Goal: Task Accomplishment & Management: Manage account settings

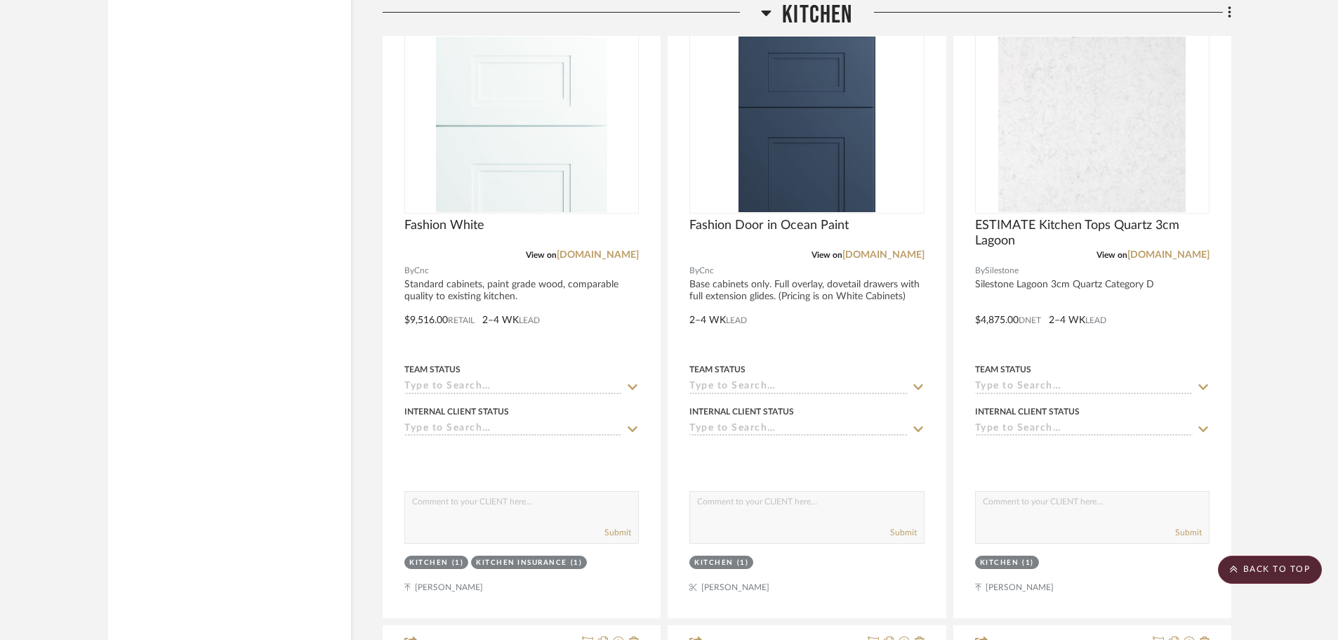
scroll to position [3090, 0]
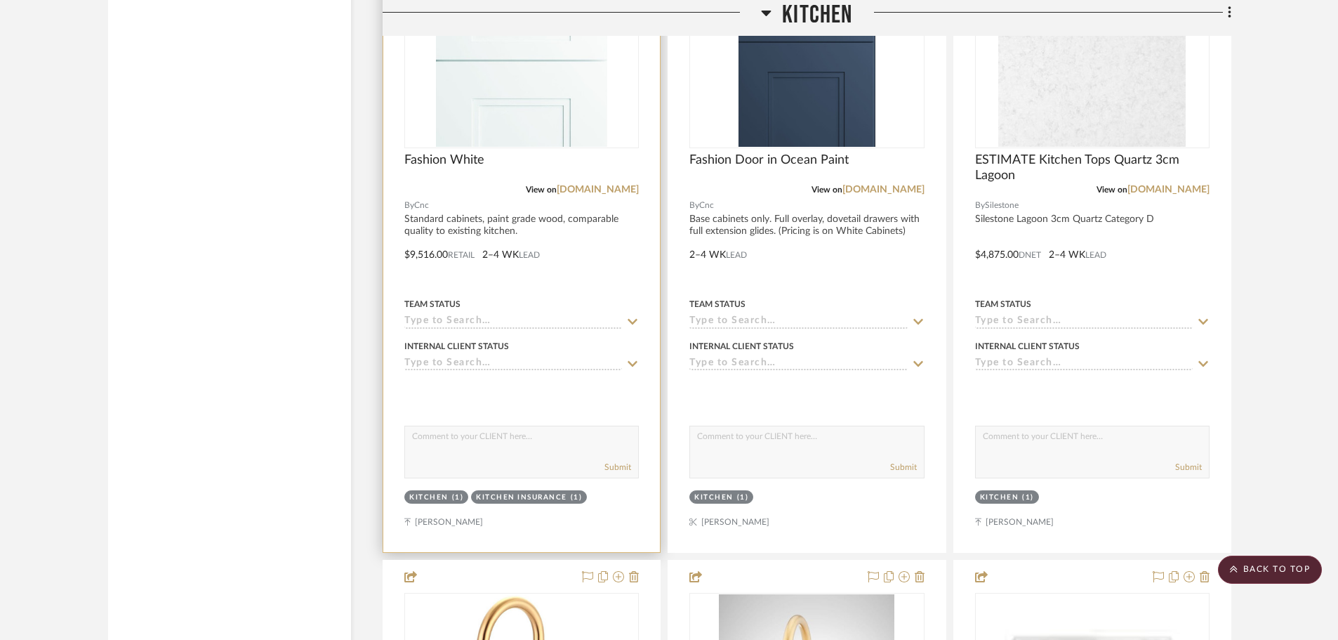
click at [485, 230] on div at bounding box center [521, 245] width 277 height 614
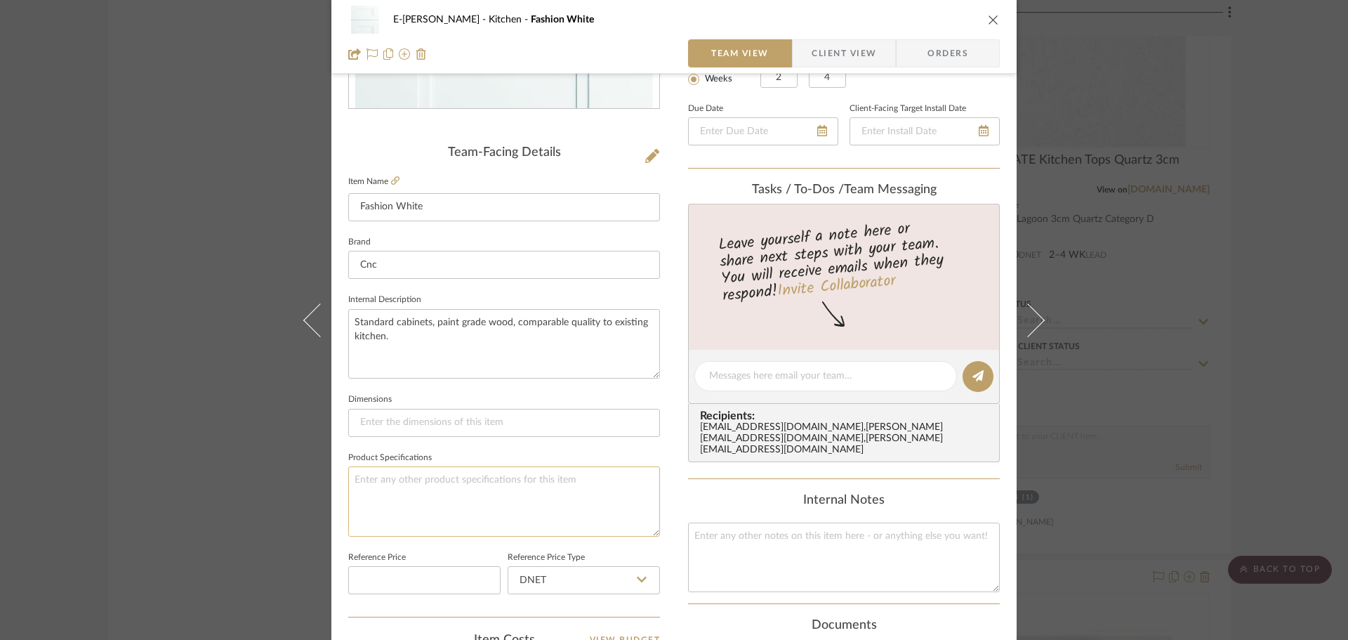
scroll to position [351, 0]
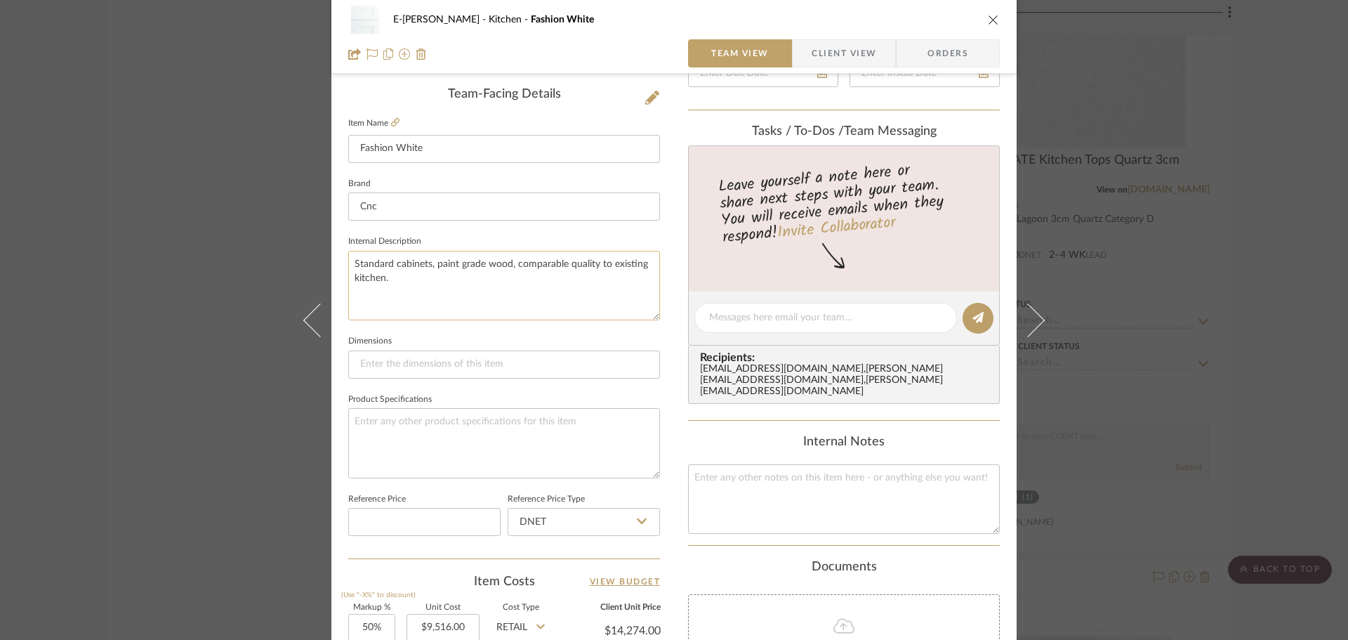
click at [348, 263] on textarea "Standard cabinets, paint grade wood, comparable quality to existing kitchen." at bounding box center [504, 286] width 312 height 70
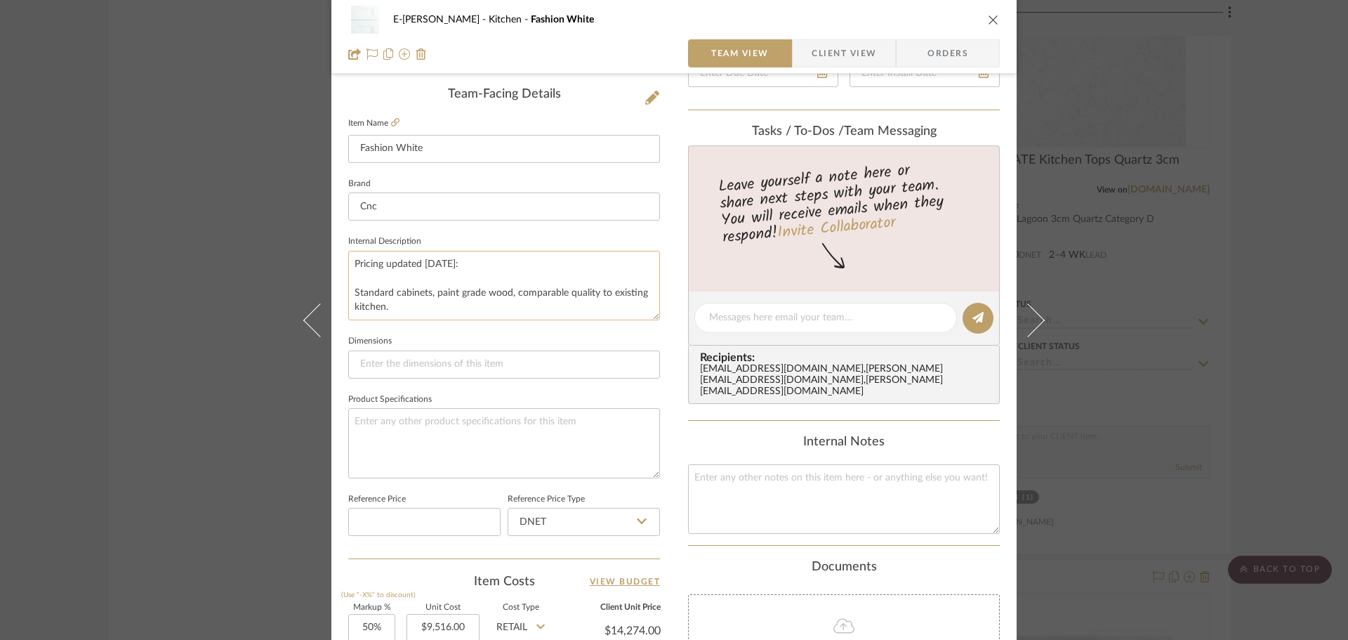
drag, startPoint x: 400, startPoint y: 308, endPoint x: 344, endPoint y: 294, distance: 57.2
click at [348, 294] on textarea "Pricing updated [DATE]: Standard cabinets, paint grade wood, comparable quality…" at bounding box center [504, 286] width 312 height 70
click at [508, 296] on textarea "Pricing updated [DATE]: White 36" Uppers" at bounding box center [504, 286] width 312 height 70
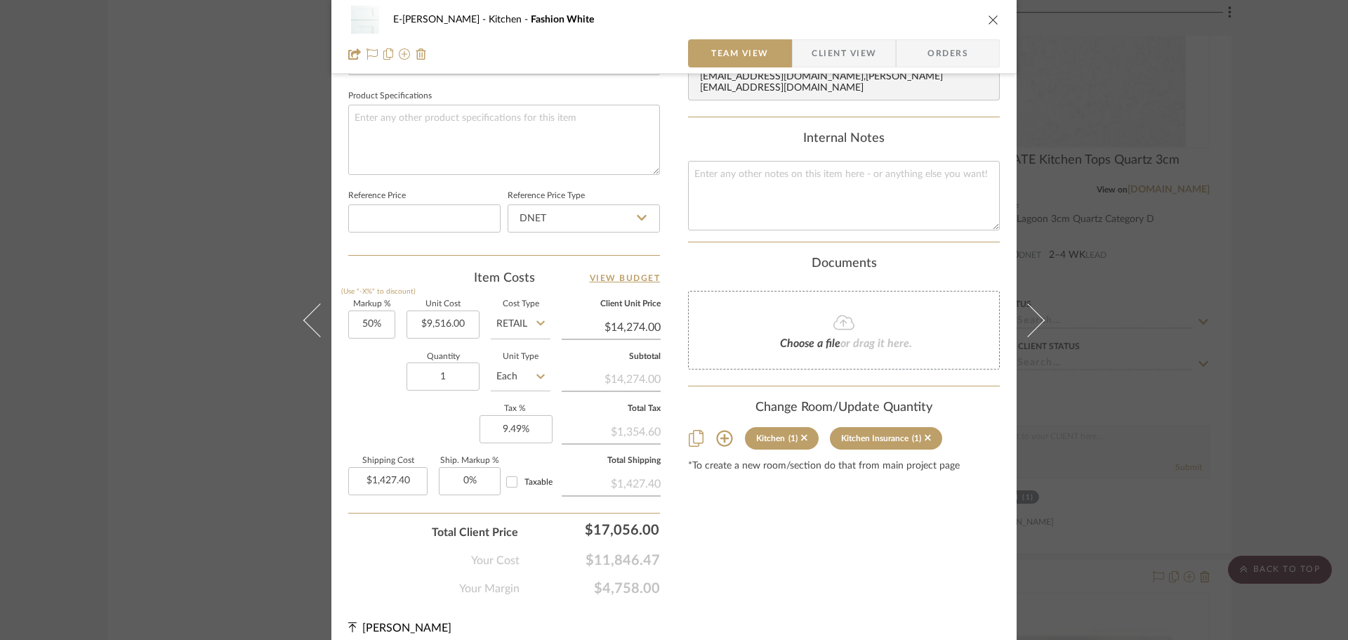
scroll to position [668, 0]
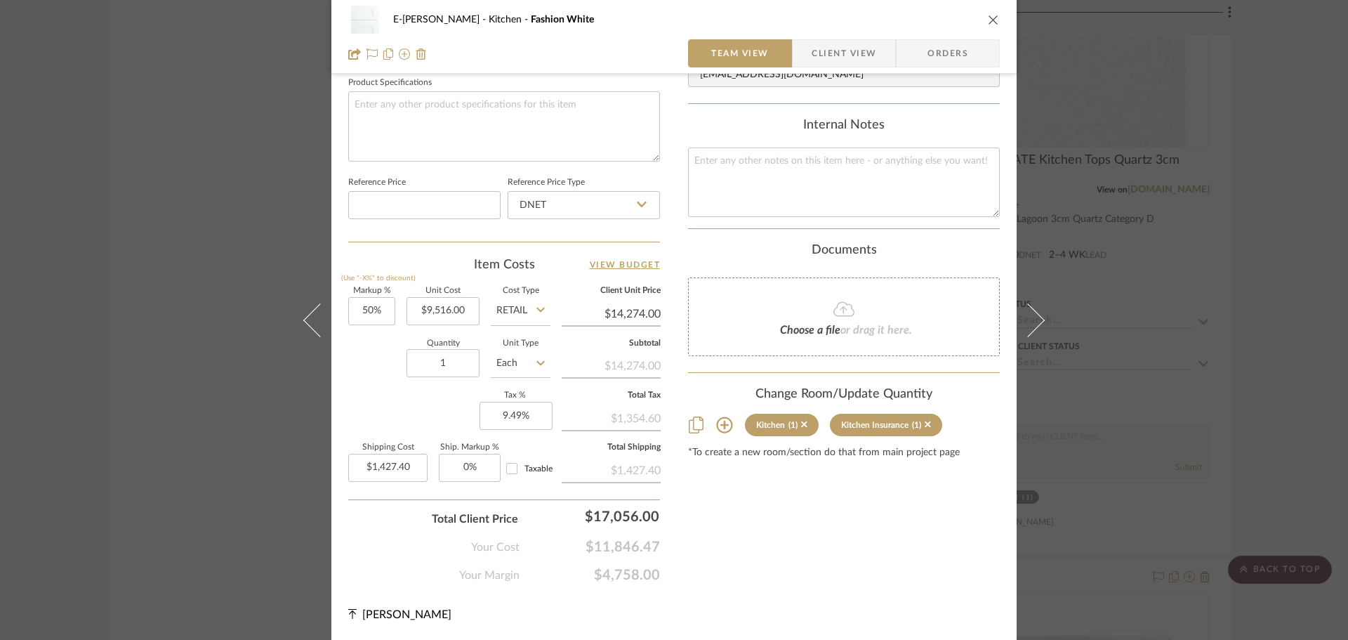
type textarea "Pricing updated [DATE]: White 36" Uppers Framed Cabinets Plywood sides Import c…"
click at [801, 562] on div "Content here copies to Client View - confirm visibility there. Show in Client D…" at bounding box center [844, 6] width 312 height 1156
click at [537, 315] on icon at bounding box center [541, 309] width 8 height 11
click at [525, 345] on span "DNET" at bounding box center [514, 346] width 27 height 10
type input "DNET"
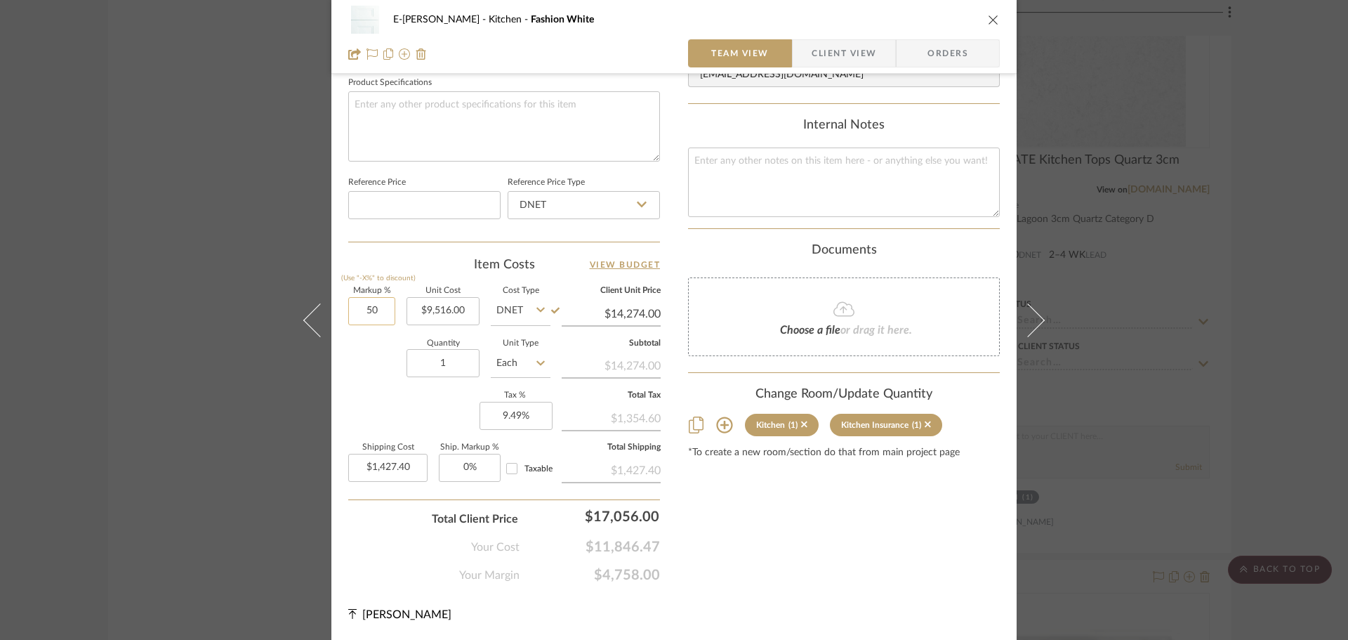
click at [367, 318] on input "50" at bounding box center [371, 311] width 47 height 28
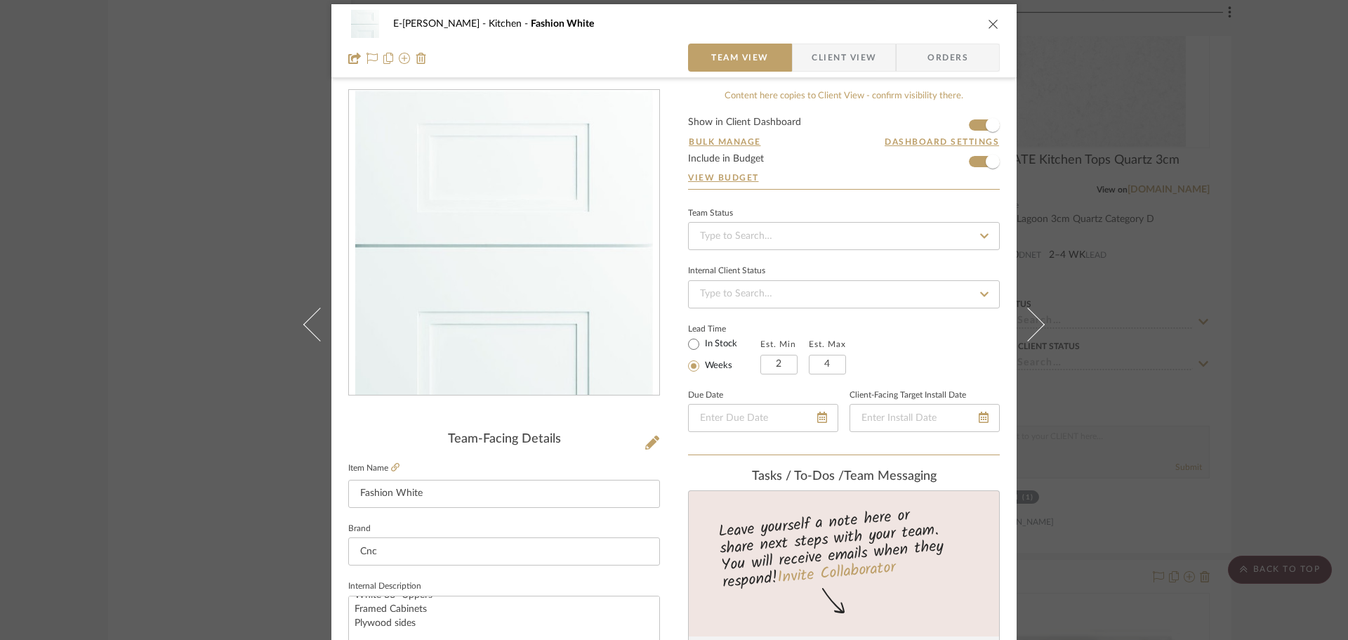
scroll to position [0, 0]
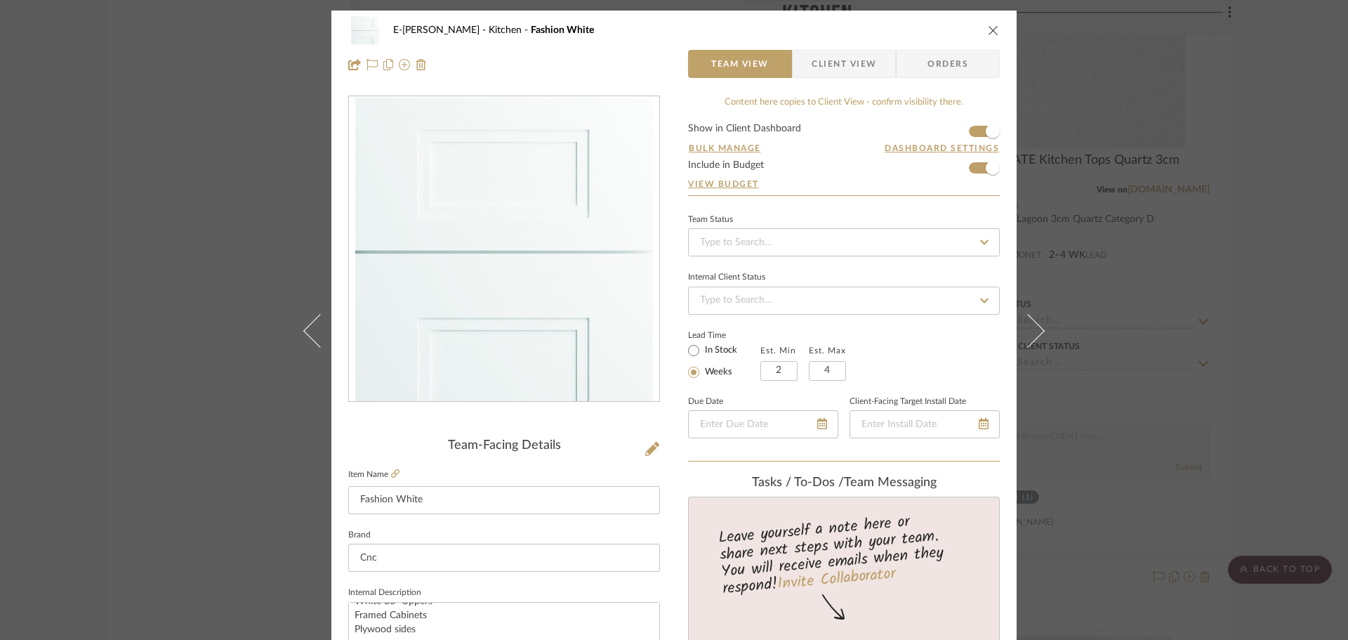
type input "50%"
click at [617, 54] on div at bounding box center [504, 64] width 312 height 28
click at [857, 68] on span "Client View" at bounding box center [844, 64] width 65 height 28
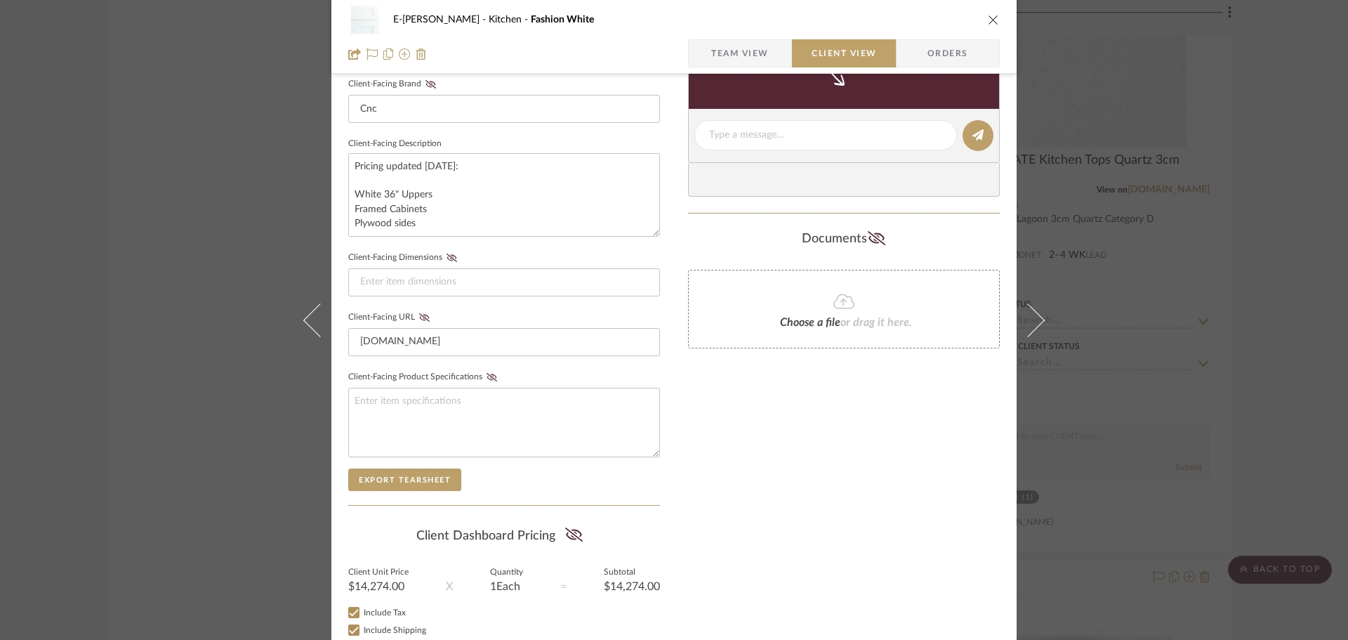
scroll to position [540, 0]
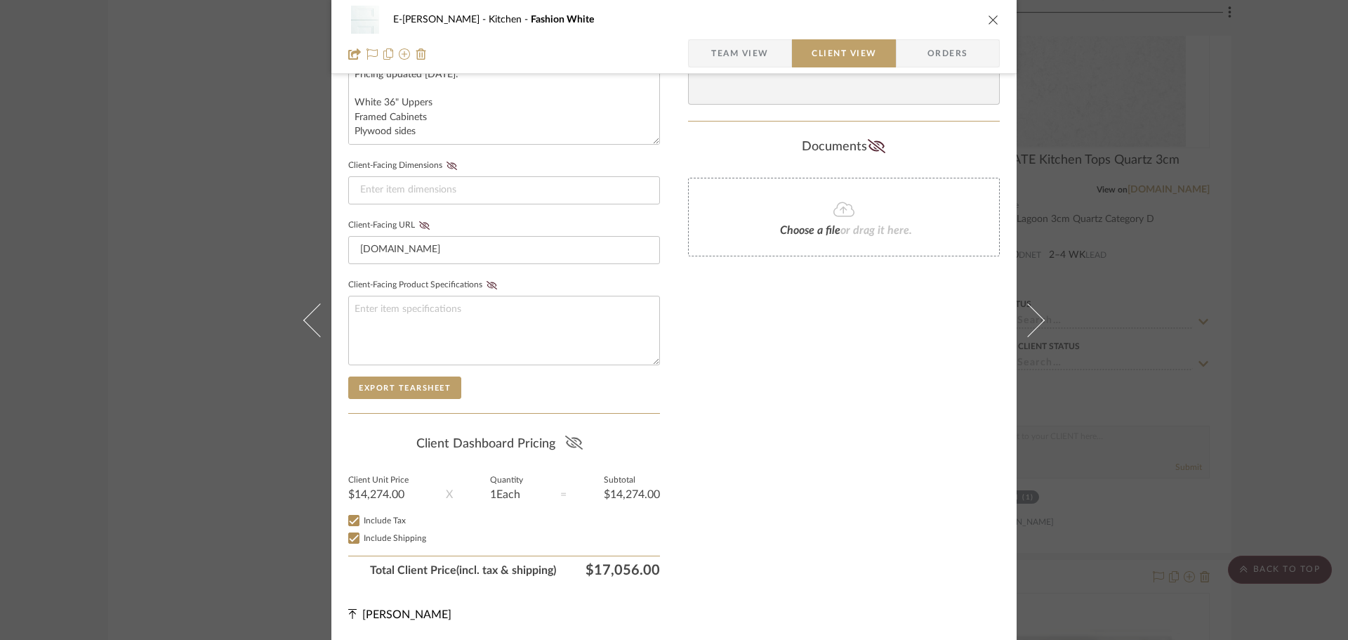
click at [574, 443] on icon at bounding box center [574, 442] width 18 height 14
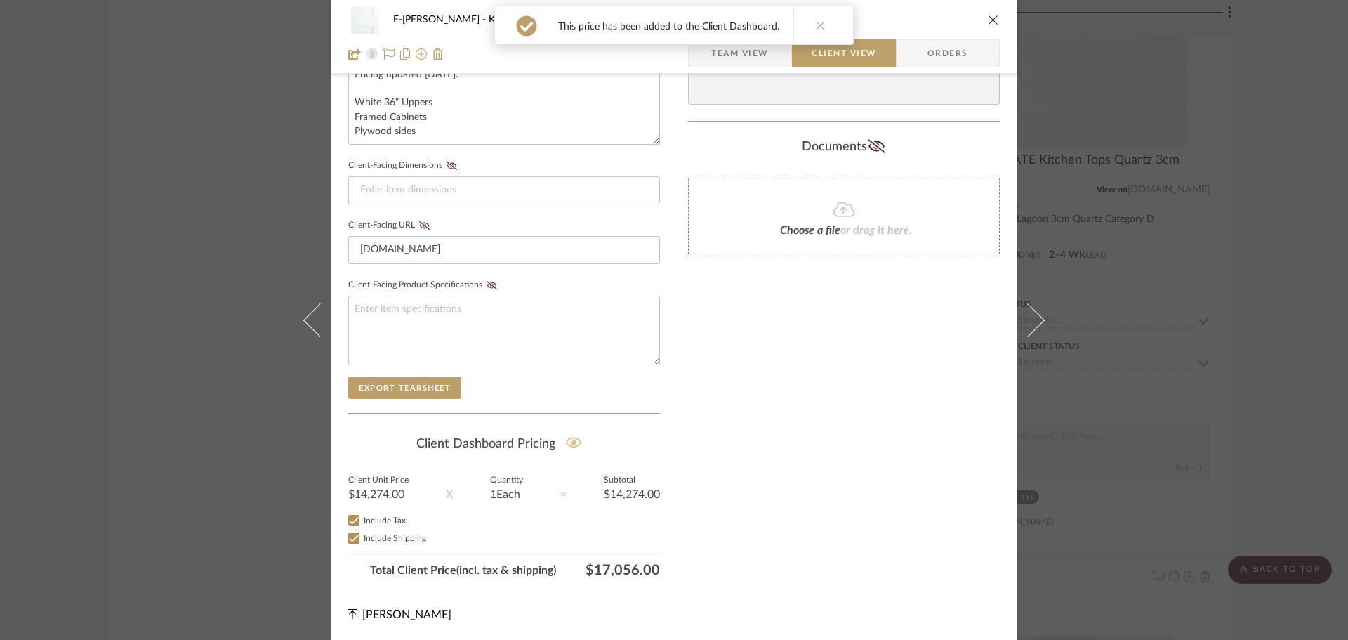
click at [848, 415] on div "Only content on this tab can share to Dashboard. Click eyeball icon to show or …" at bounding box center [844, 69] width 312 height 1028
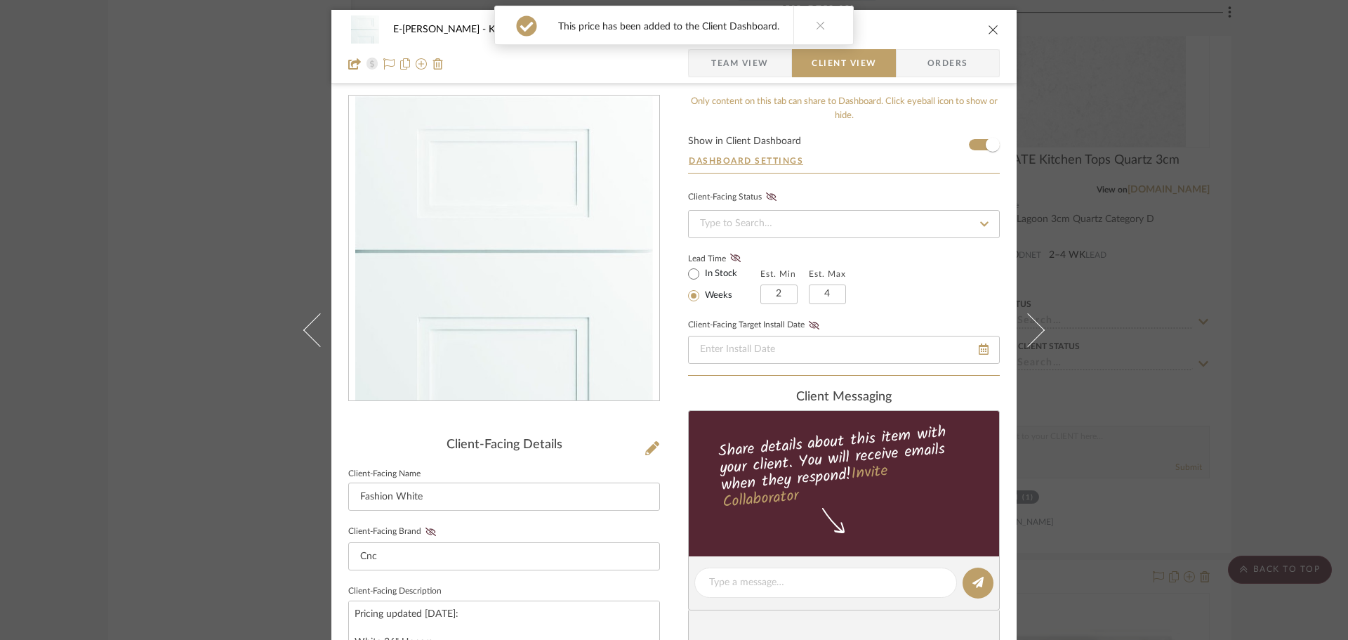
scroll to position [0, 0]
click at [824, 29] on button at bounding box center [821, 25] width 54 height 38
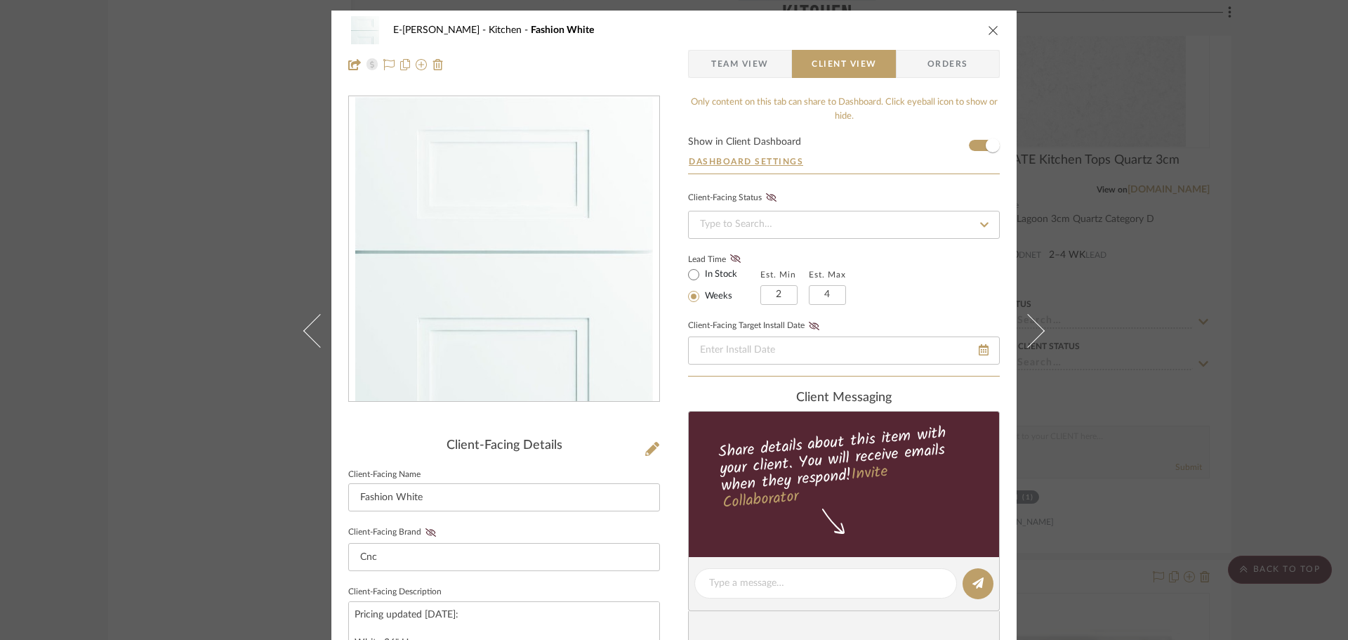
click at [988, 29] on icon "close" at bounding box center [993, 30] width 11 height 11
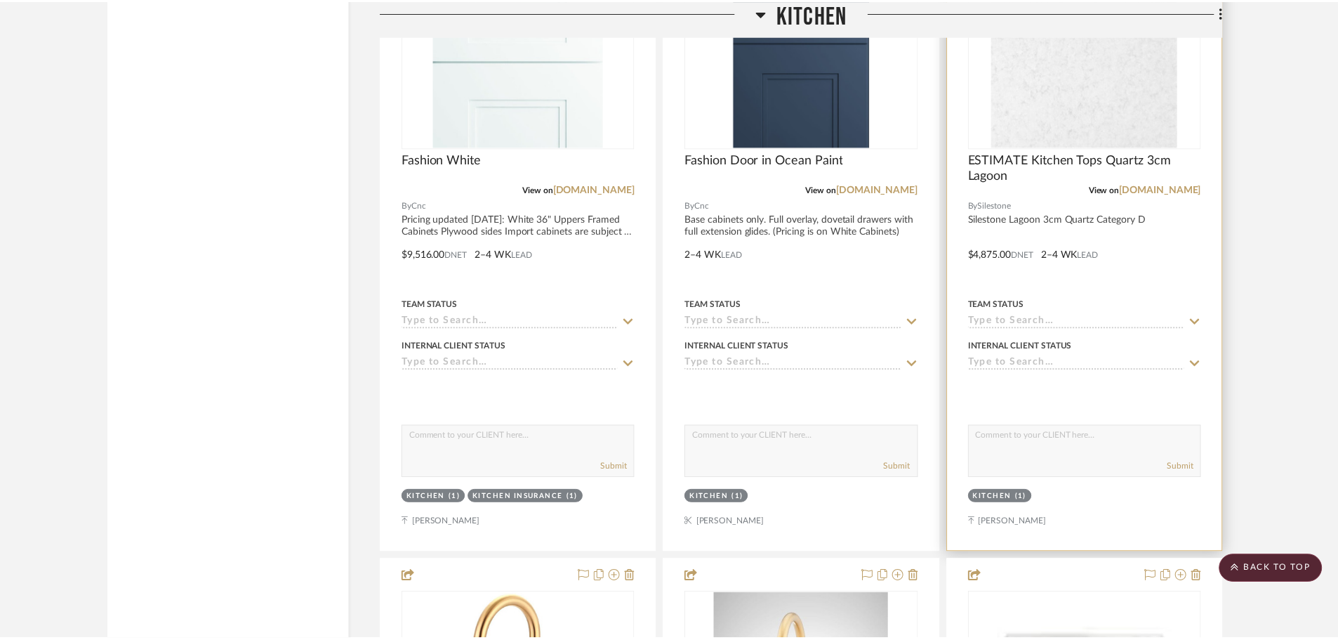
scroll to position [3090, 0]
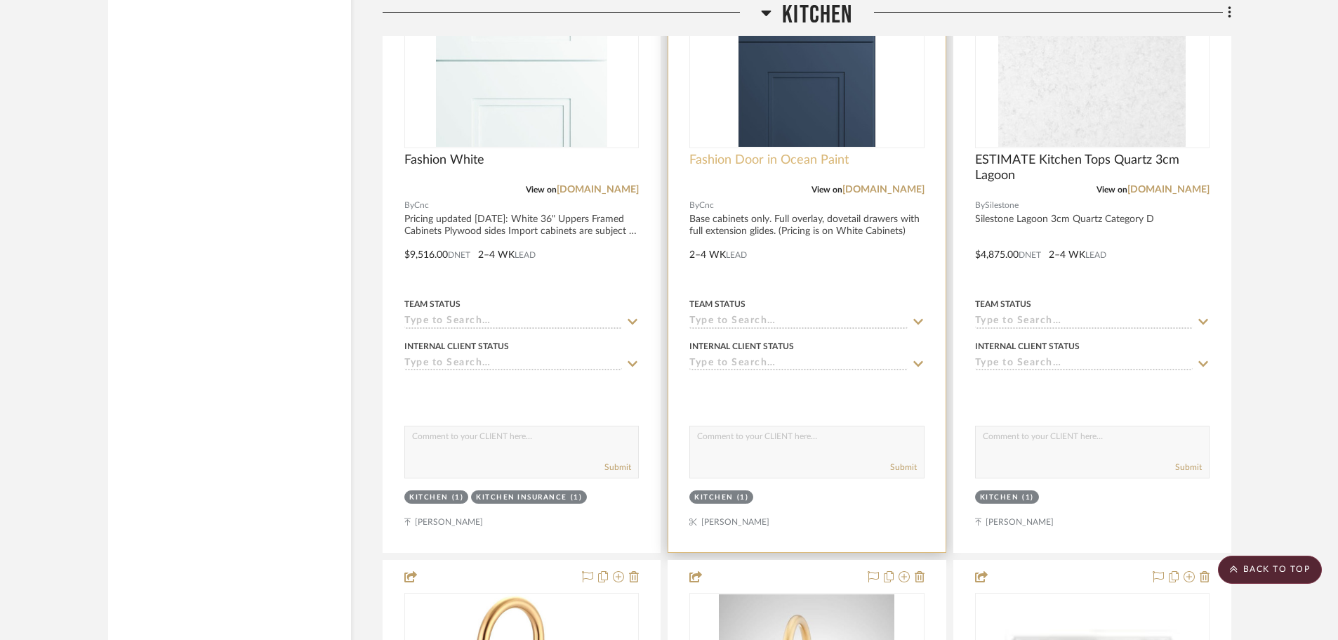
click at [774, 153] on span "Fashion Door in Ocean Paint" at bounding box center [769, 159] width 159 height 15
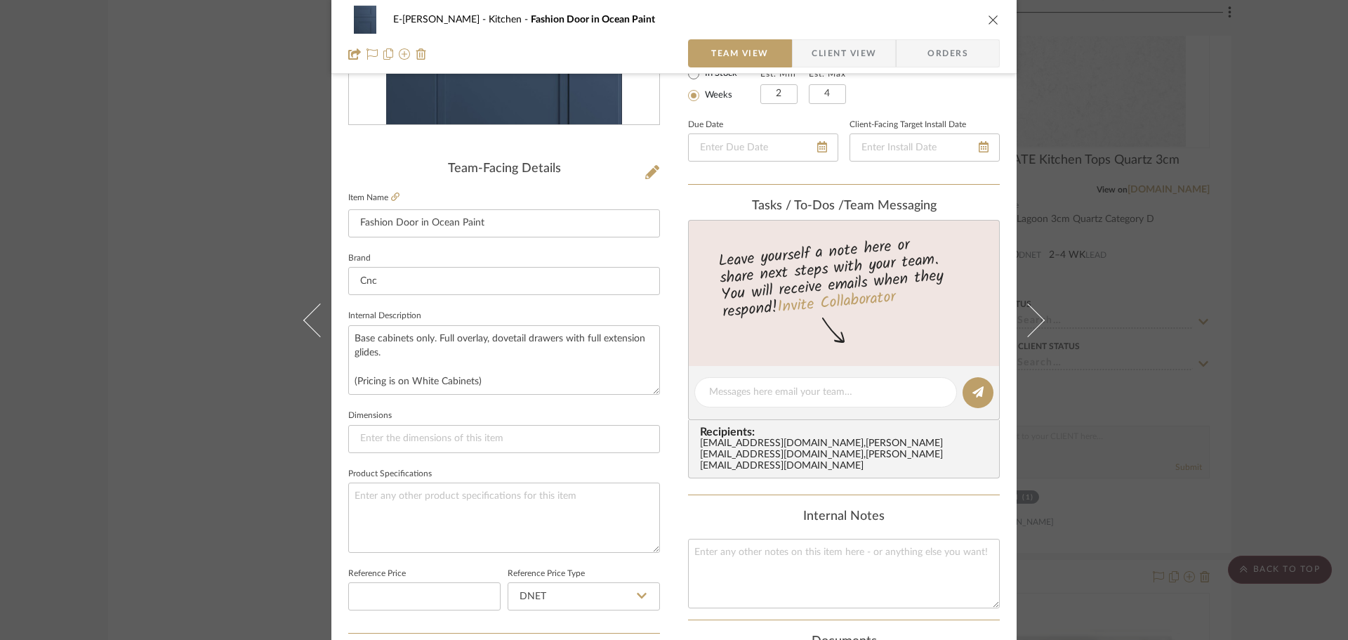
scroll to position [281, 0]
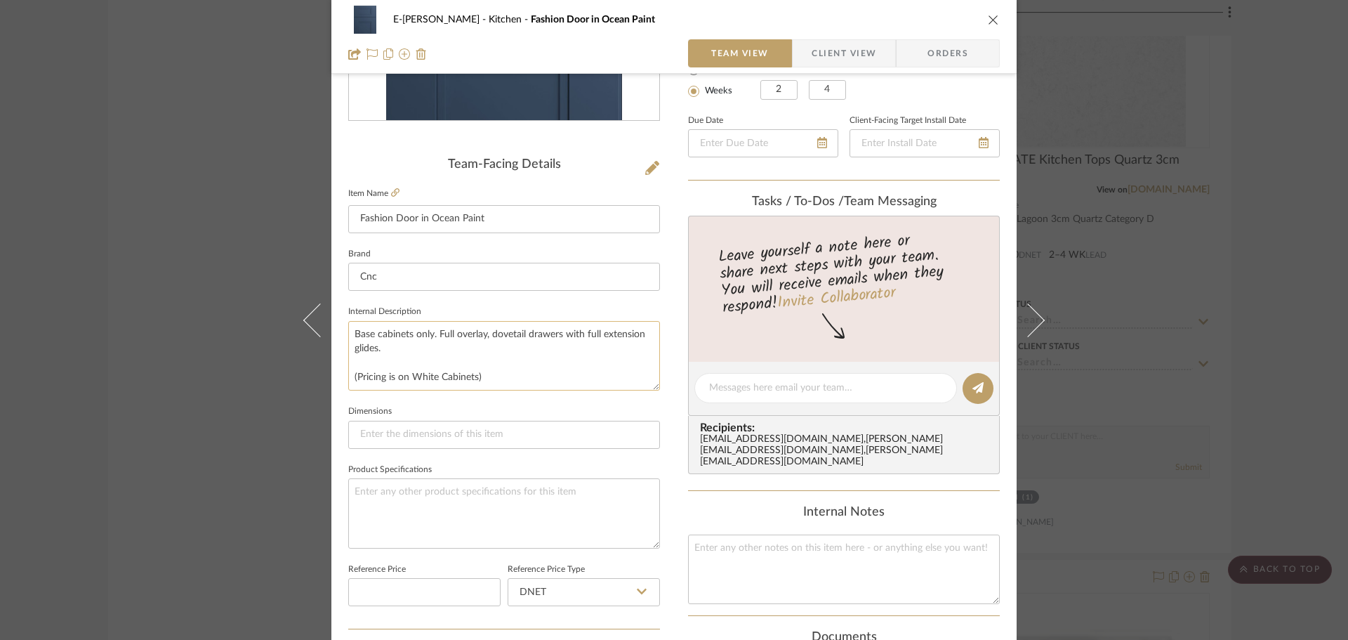
click at [540, 373] on textarea "Base cabinets only. Full overlay, dovetail drawers with full extension glides. …" at bounding box center [504, 356] width 312 height 70
drag, startPoint x: 453, startPoint y: 376, endPoint x: 475, endPoint y: 378, distance: 22.6
click at [475, 378] on textarea "Base cabinets only. Full overlay, dovetail drawers with full extension glides. …" at bounding box center [504, 356] width 312 height 70
click at [352, 376] on textarea "Base cabinets only. Full overlay, dovetail drawers with full extension glides. …" at bounding box center [504, 356] width 312 height 70
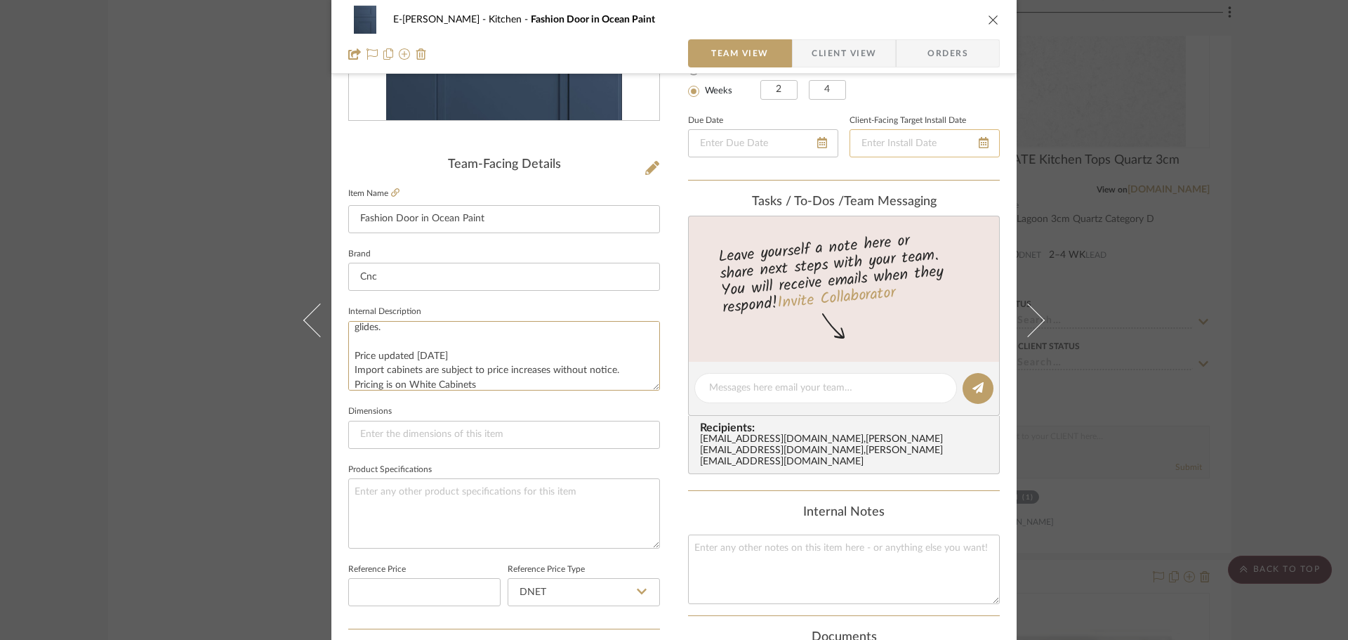
scroll to position [0, 0]
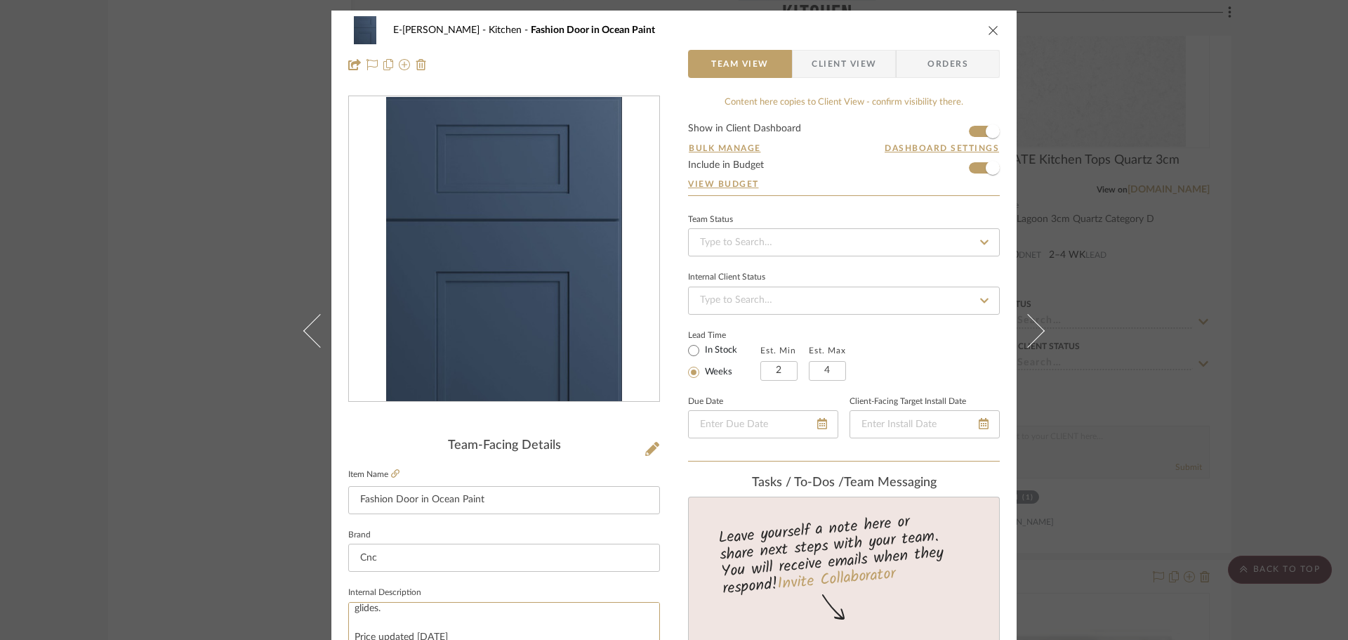
type textarea "Base cabinets only. Full overlay, dovetail drawers with full extension glides. …"
click at [828, 65] on span "Client View" at bounding box center [844, 64] width 65 height 28
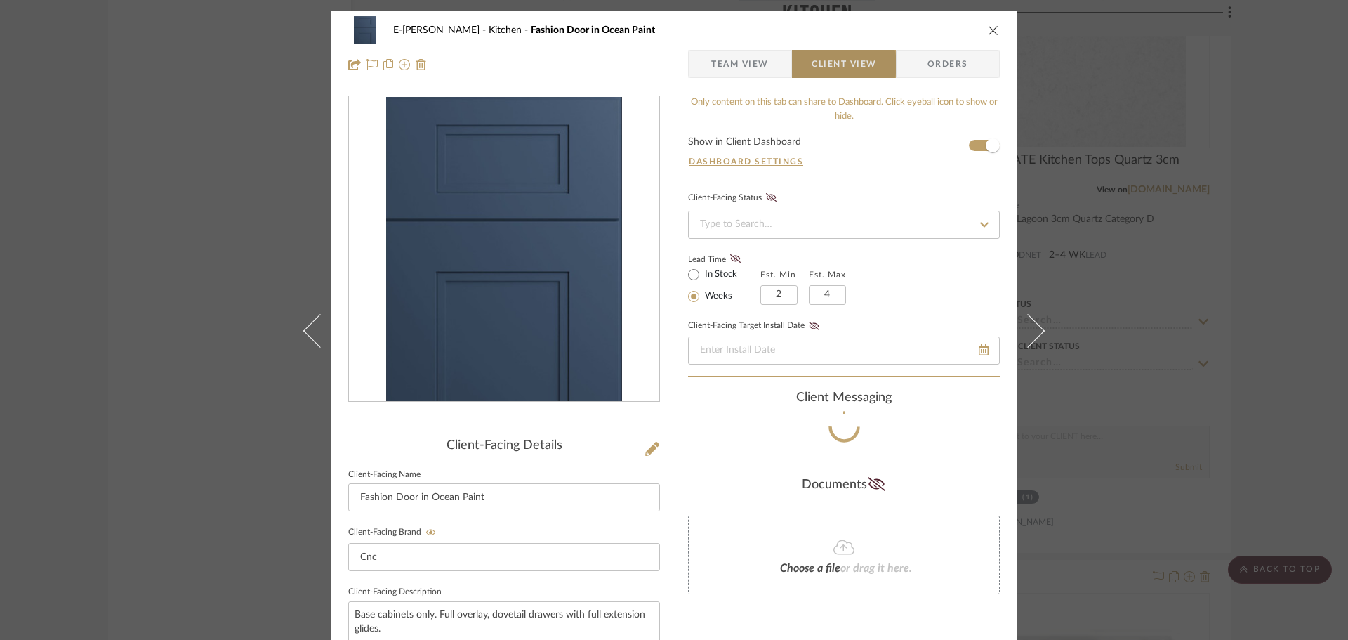
type textarea "Base cabinets only. Full overlay, dovetail drawers with full extension glides. …"
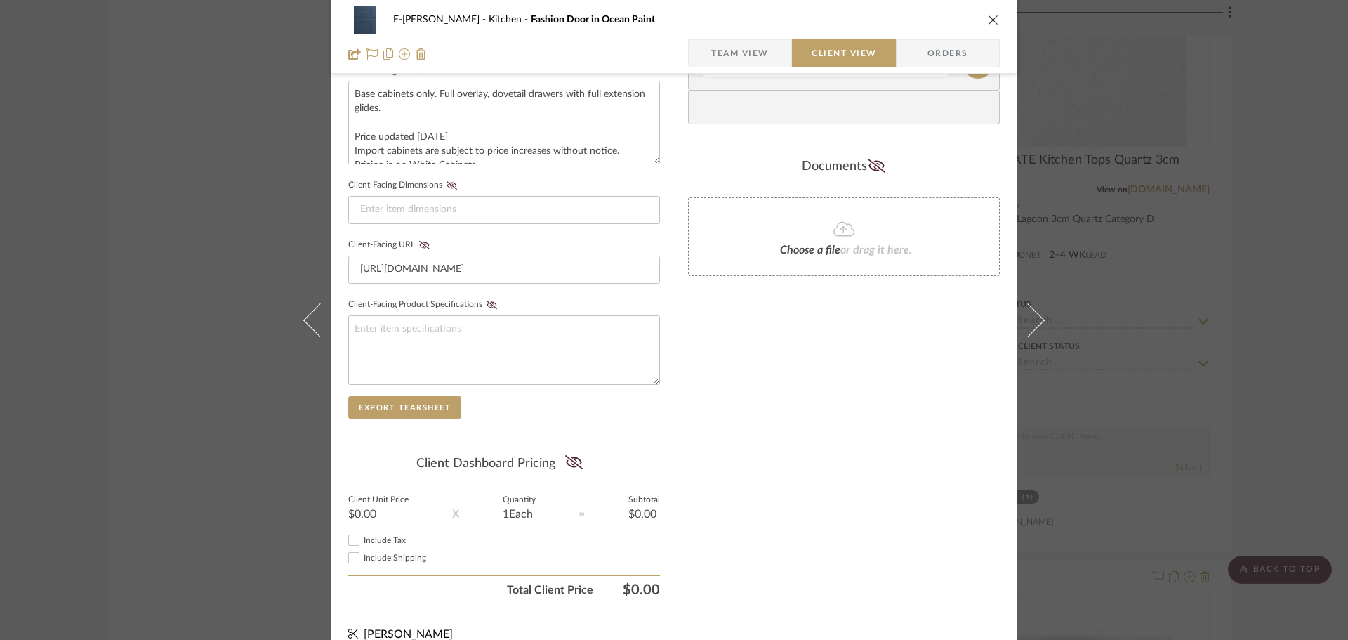
scroll to position [540, 0]
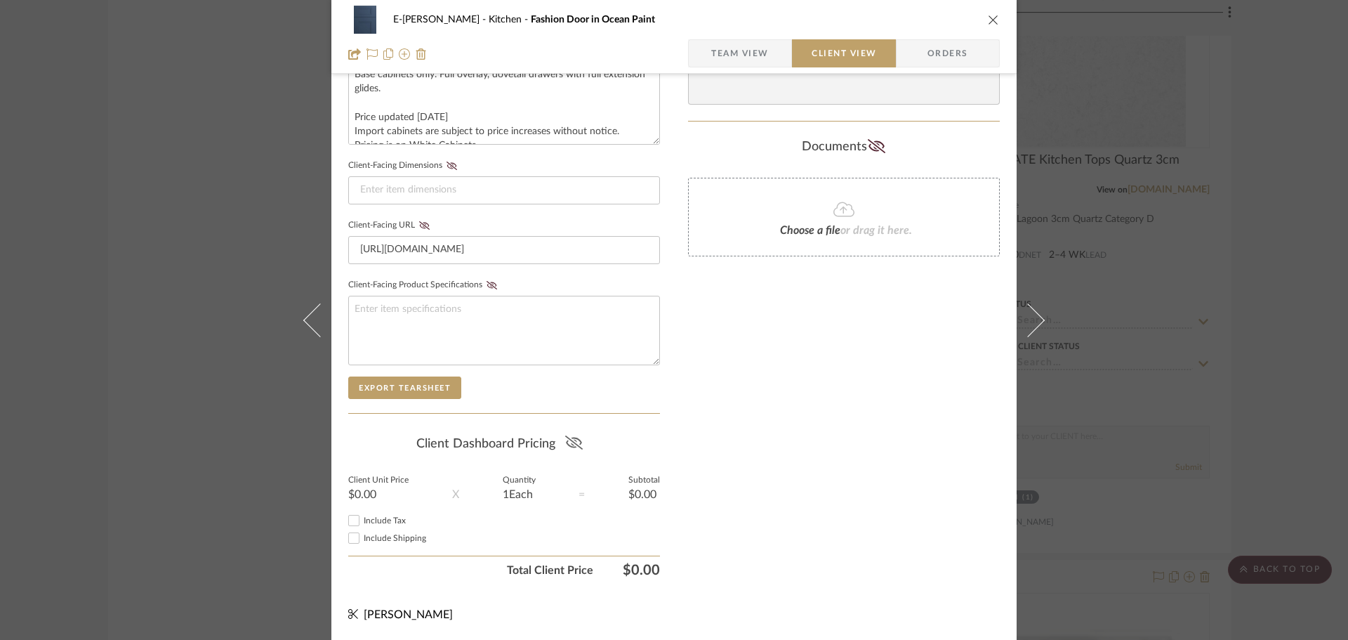
click at [568, 440] on icon at bounding box center [574, 442] width 18 height 14
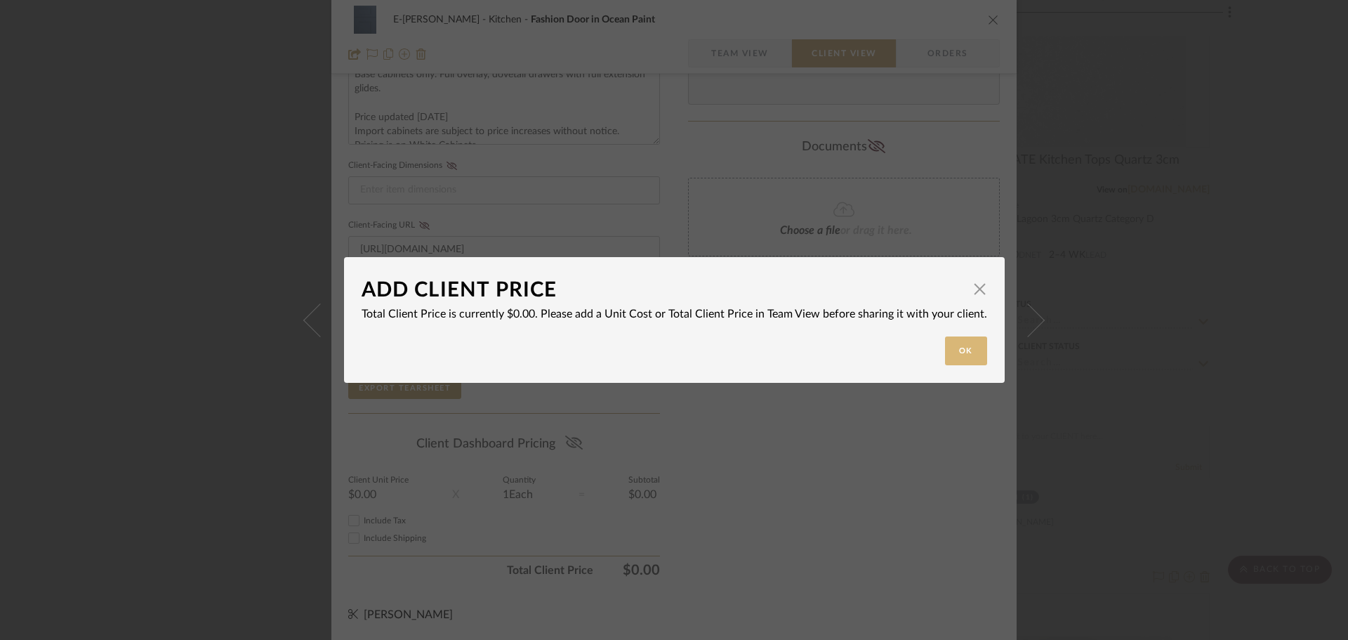
click at [945, 352] on button "Ok" at bounding box center [966, 350] width 42 height 29
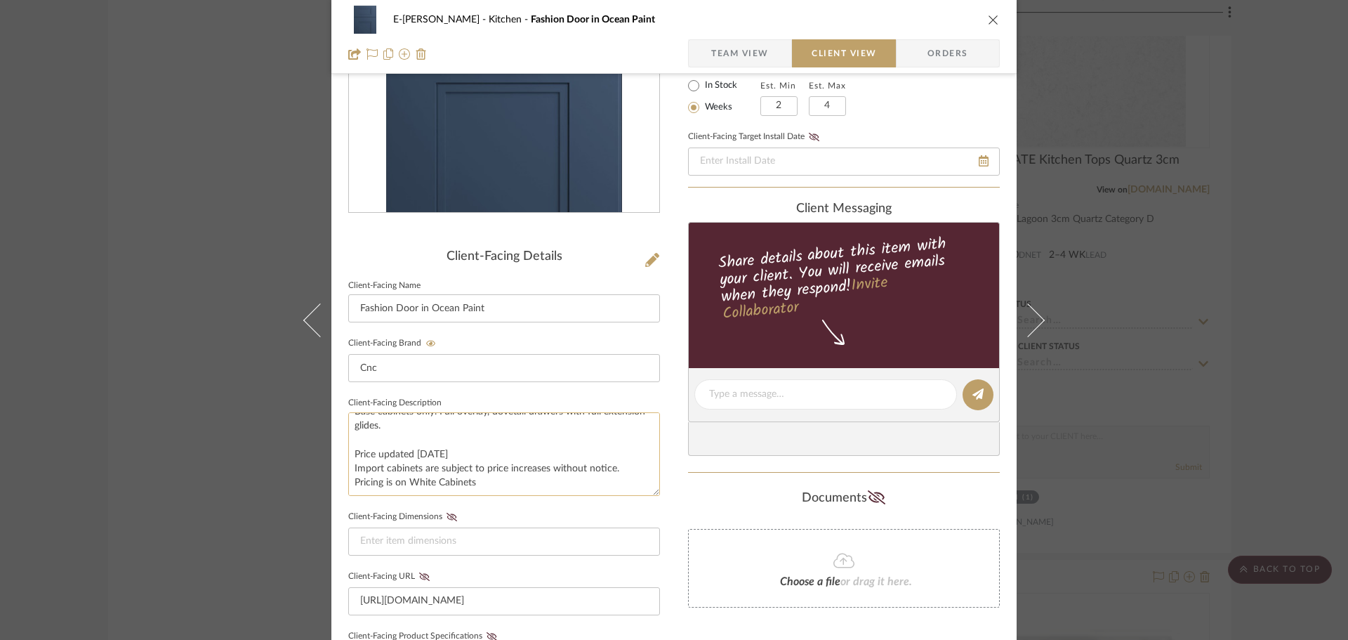
scroll to position [0, 0]
click at [988, 22] on icon "close" at bounding box center [993, 19] width 11 height 11
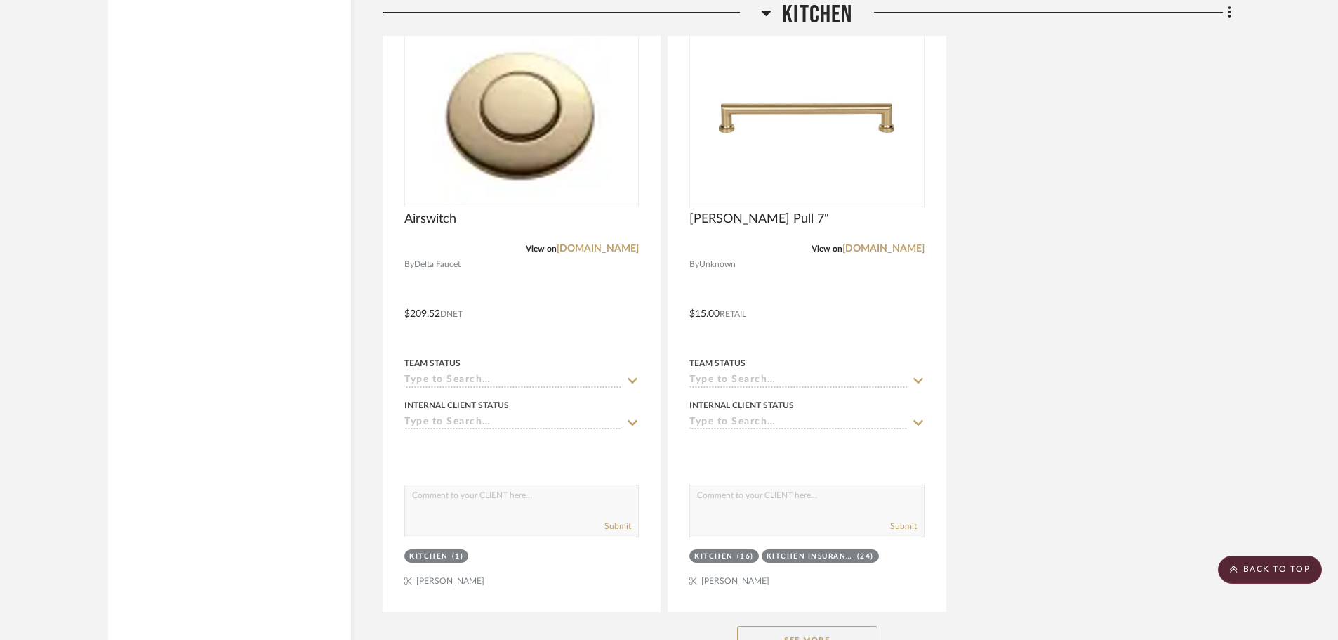
scroll to position [4284, 0]
